Goal: Book appointment/travel/reservation

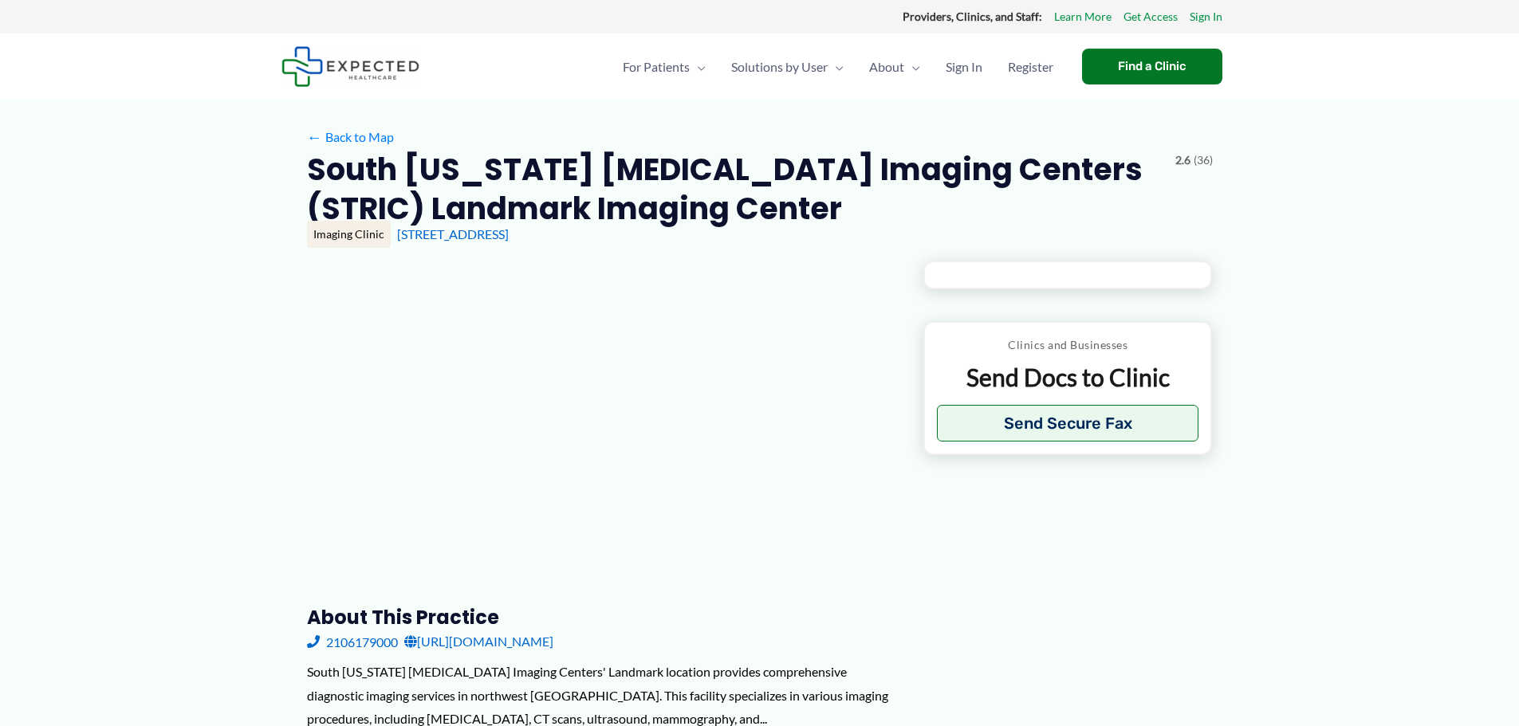
type input "**********"
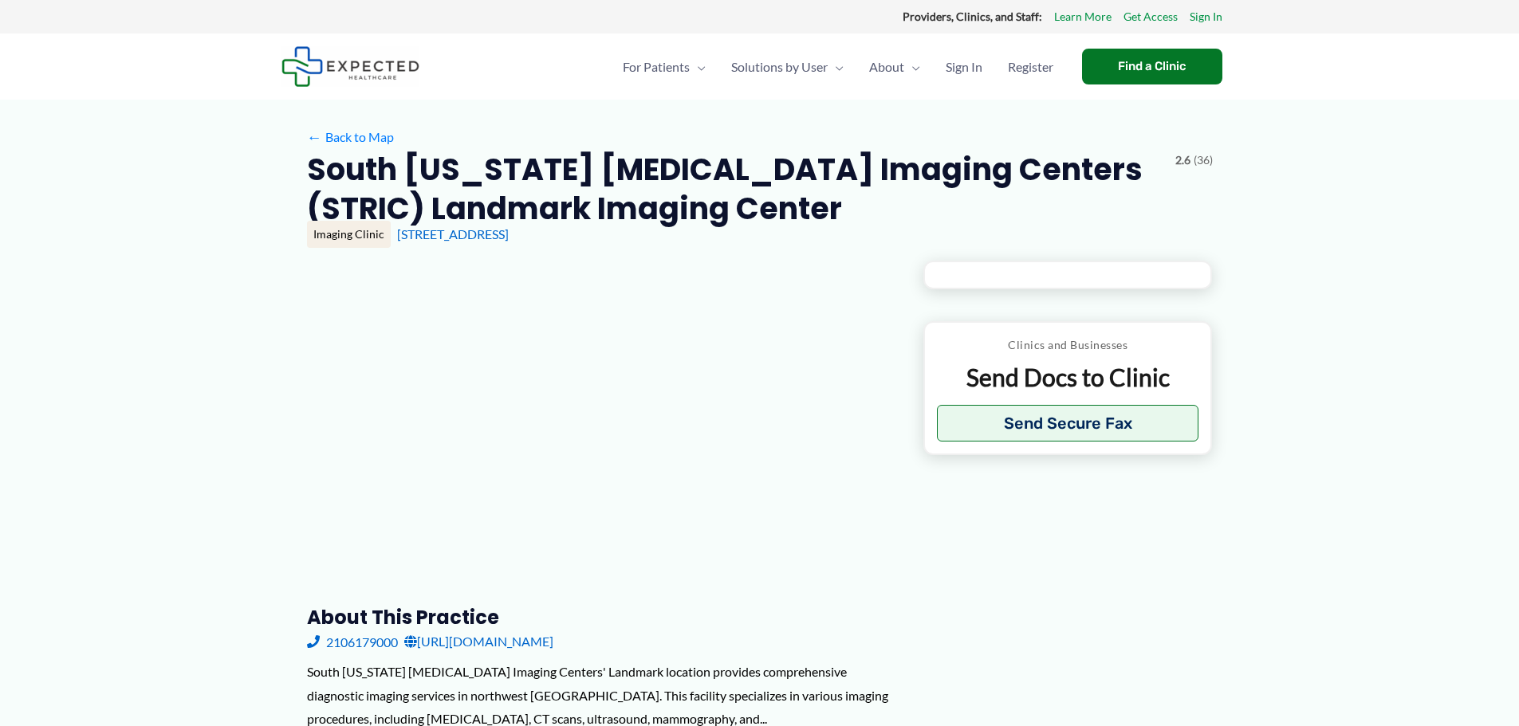
type input "**********"
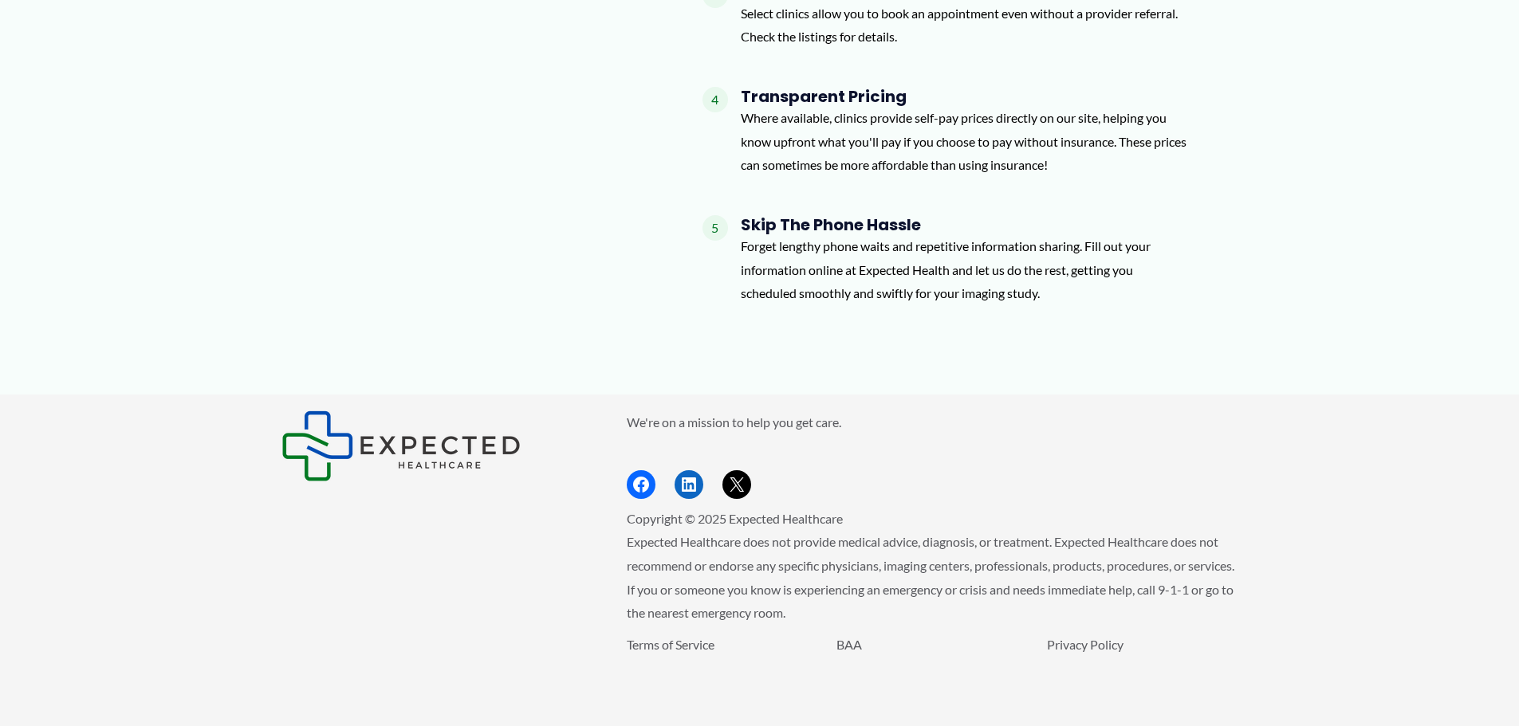
scroll to position [1698, 0]
